Goal: Information Seeking & Learning: Learn about a topic

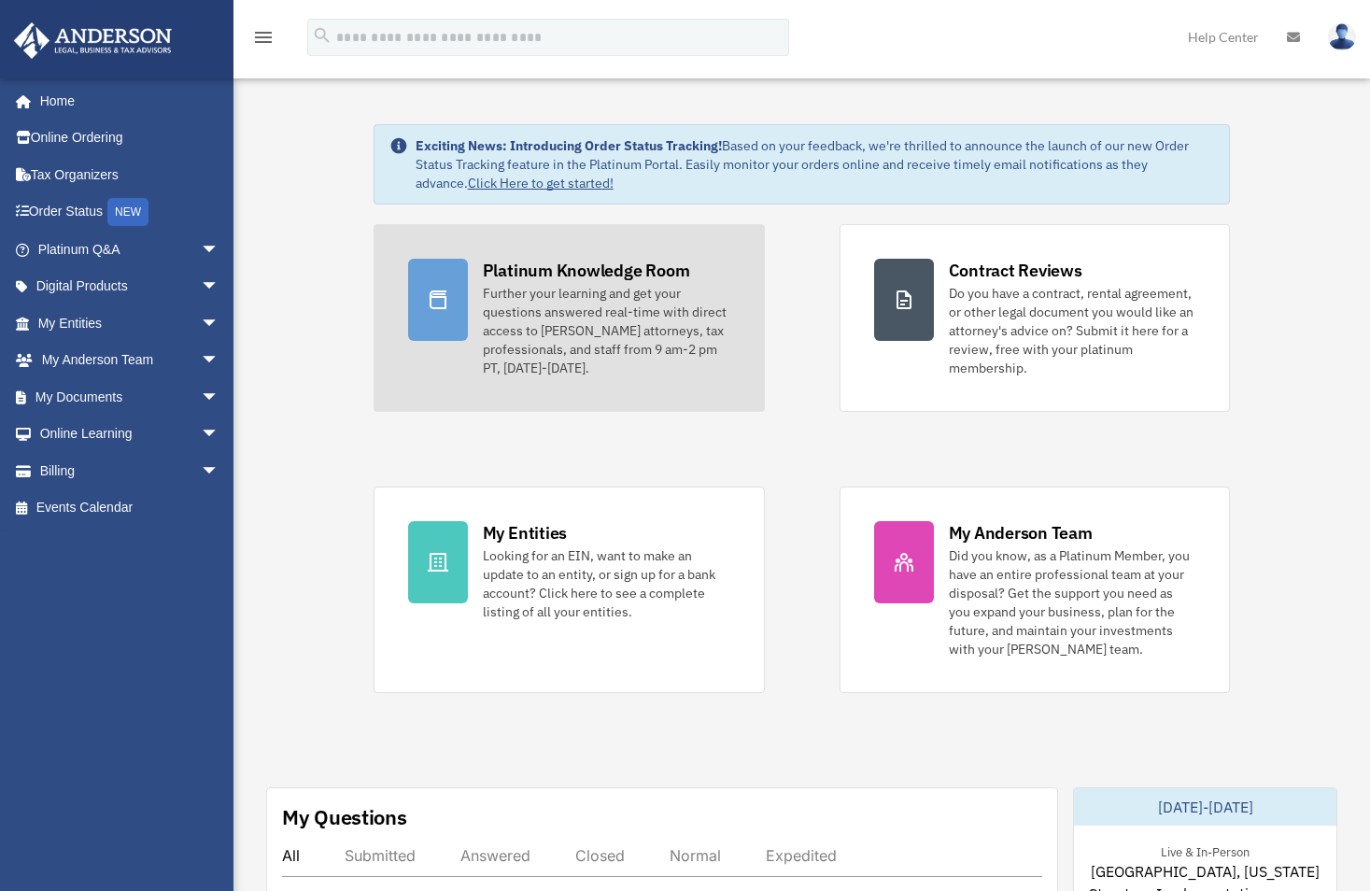
click at [447, 289] on icon at bounding box center [438, 300] width 22 height 22
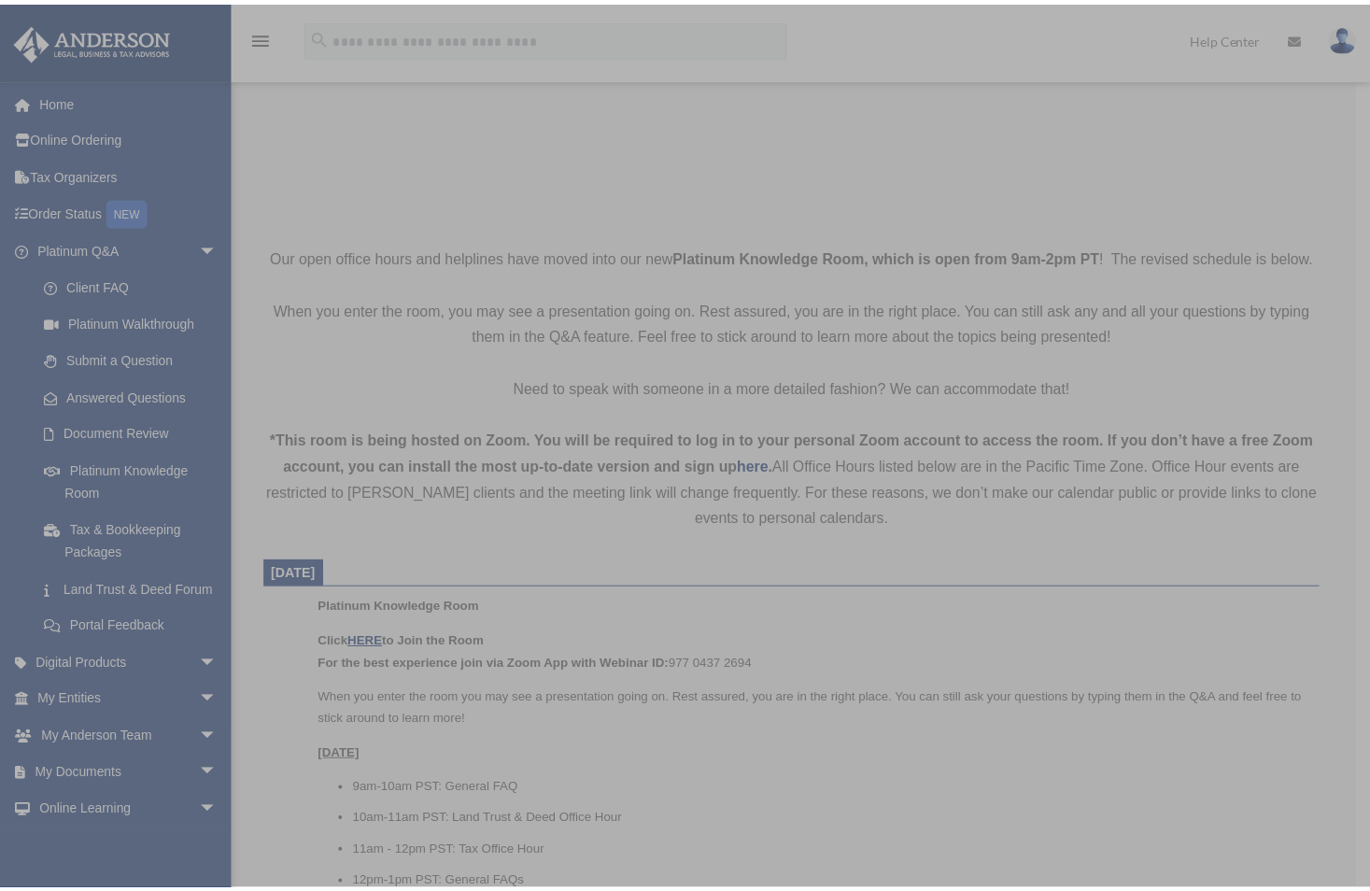
scroll to position [280, 0]
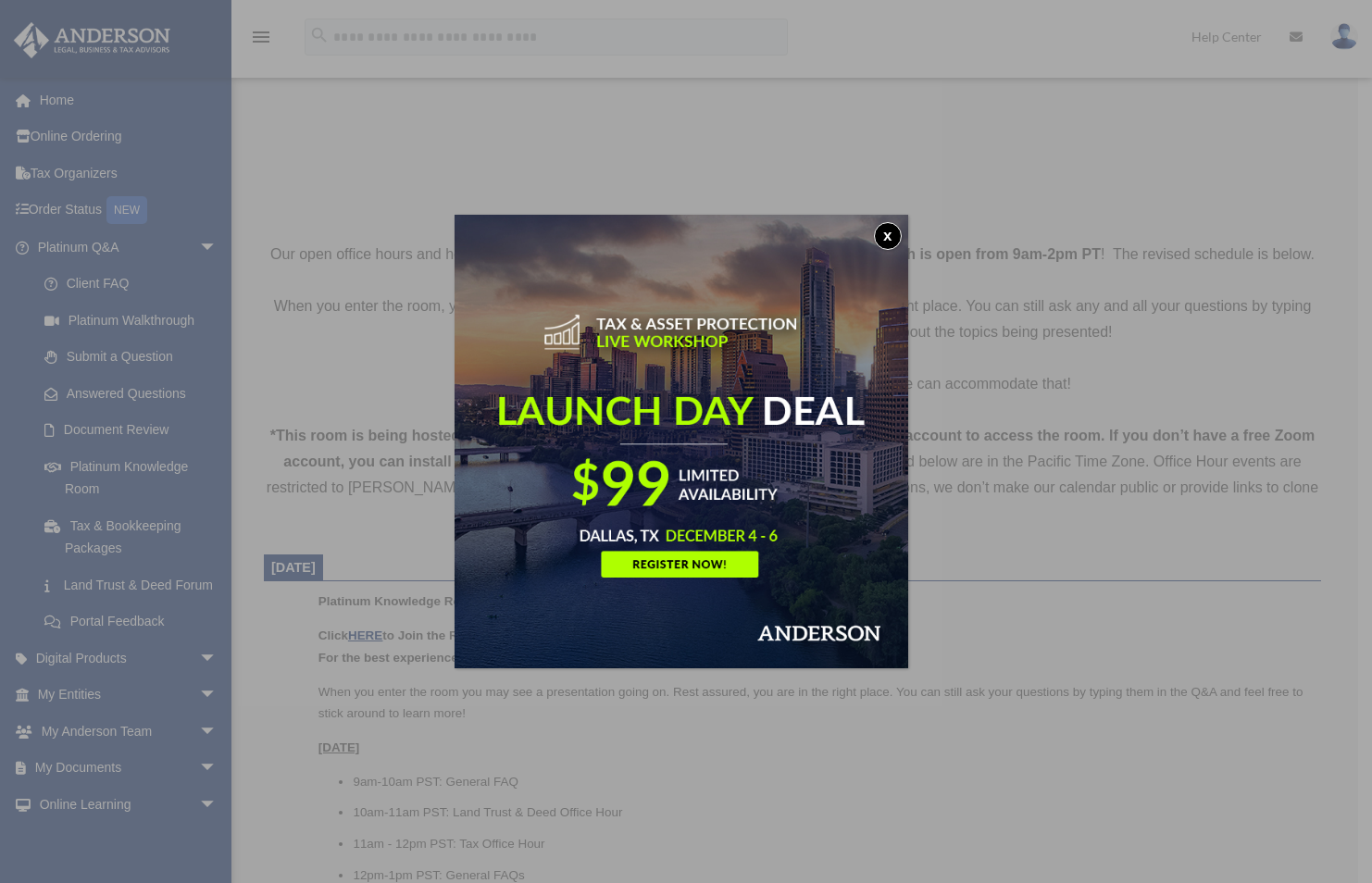
drag, startPoint x: 888, startPoint y: 239, endPoint x: 882, endPoint y: 249, distance: 11.7
click at [888, 239] on button "x" at bounding box center [888, 236] width 28 height 28
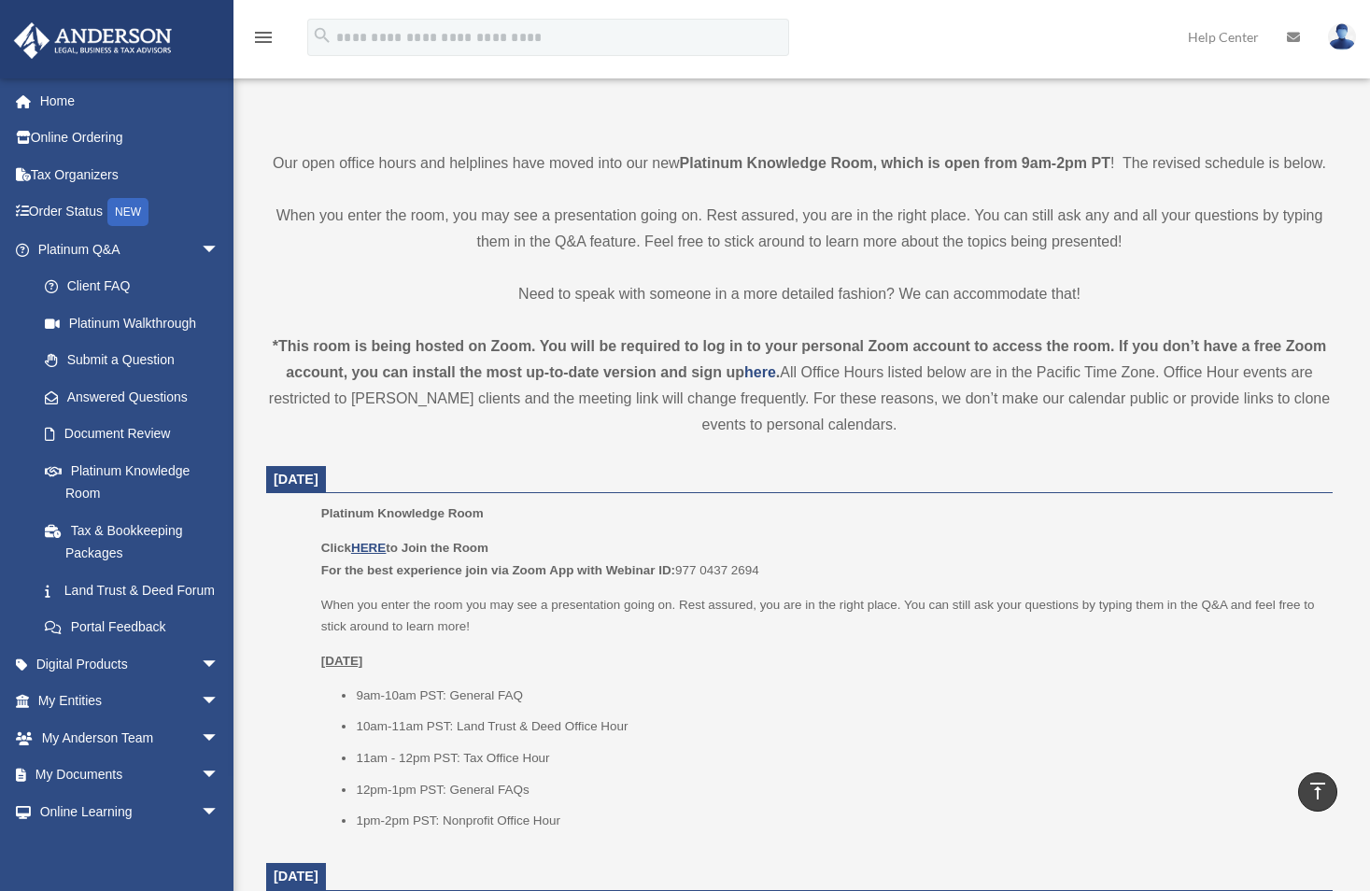
scroll to position [467, 0]
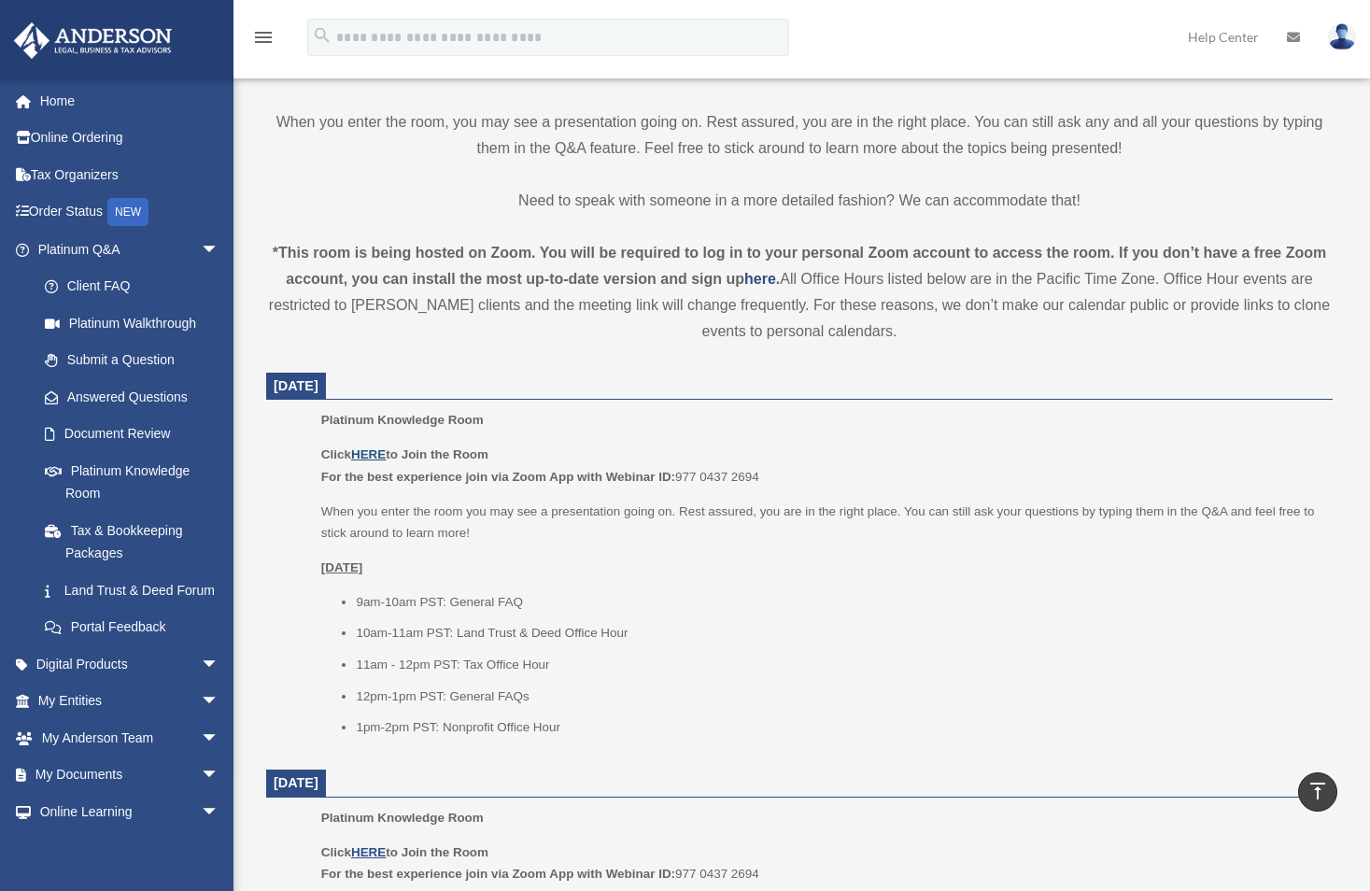
click at [366, 452] on u "HERE" at bounding box center [368, 454] width 35 height 14
